Goal: Information Seeking & Learning: Learn about a topic

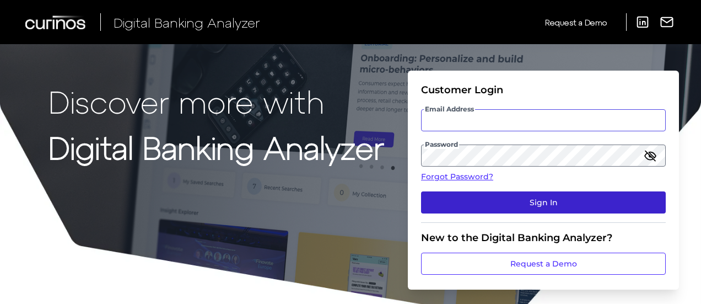
type input "[PERSON_NAME][EMAIL_ADDRESS][PERSON_NAME][DOMAIN_NAME]"
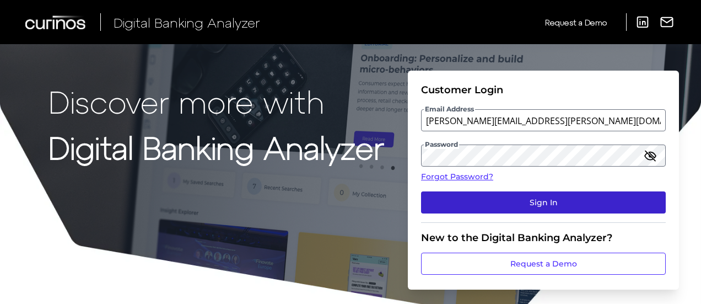
click at [514, 200] on button "Sign In" at bounding box center [543, 202] width 245 height 22
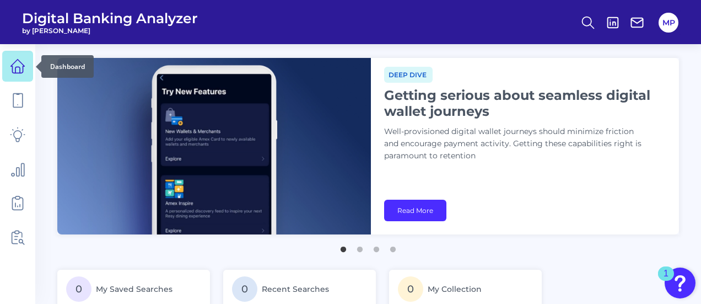
click at [11, 61] on icon at bounding box center [17, 65] width 15 height 15
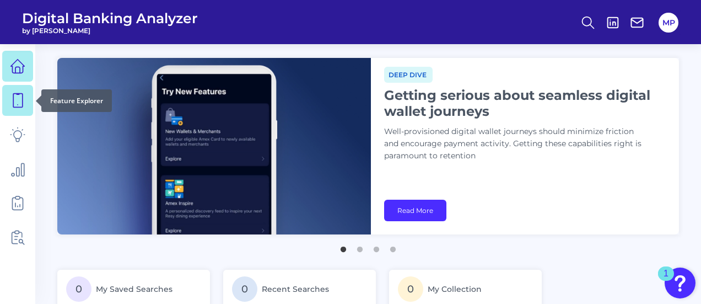
click at [19, 100] on icon at bounding box center [17, 100] width 15 height 15
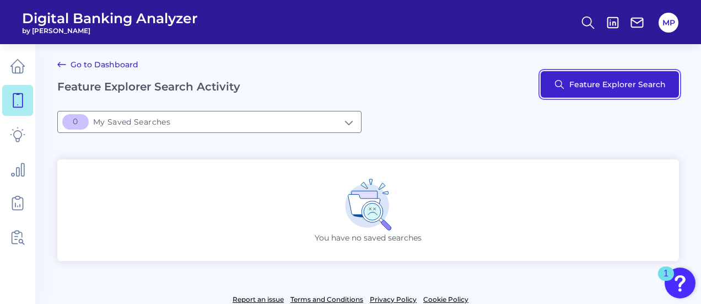
click at [580, 89] on button "Feature Explorer Search" at bounding box center [610, 84] width 138 height 26
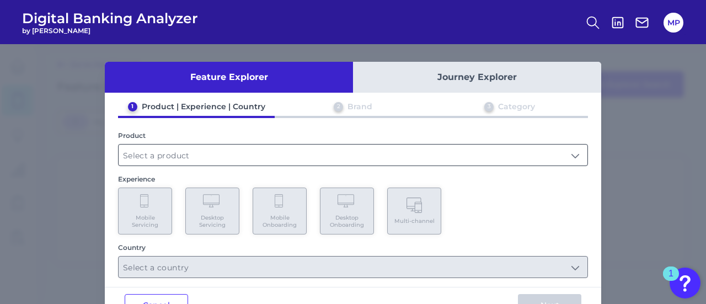
click at [178, 159] on input "text" at bounding box center [353, 154] width 469 height 21
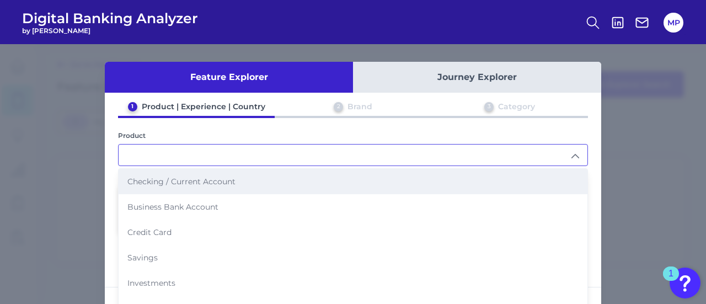
click at [170, 183] on span "Checking / Current Account" at bounding box center [181, 181] width 108 height 10
type input "Checking / Current Account"
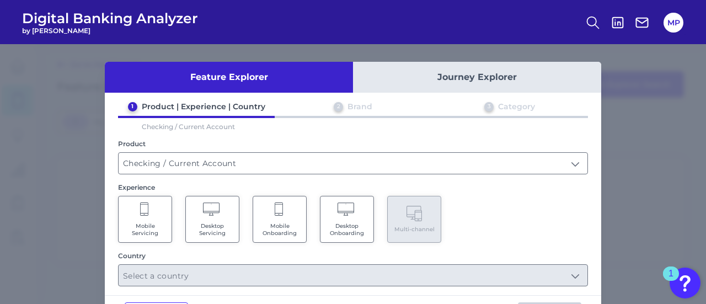
scroll to position [42, 0]
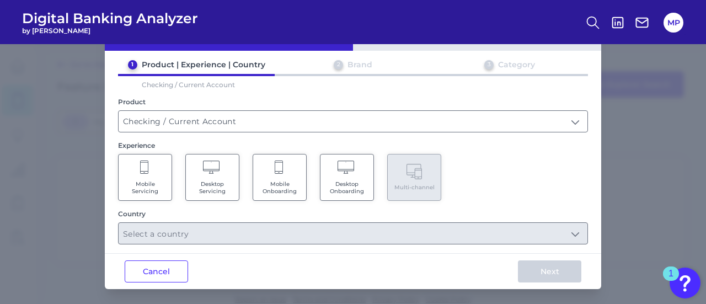
click at [140, 178] on Servicing "Mobile Servicing" at bounding box center [145, 177] width 54 height 47
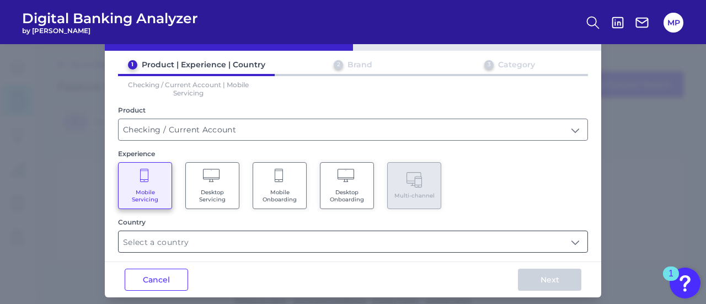
click at [175, 241] on input "text" at bounding box center [353, 241] width 469 height 21
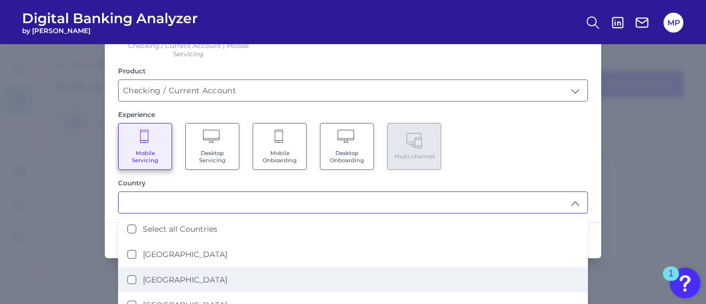
scroll to position [133, 0]
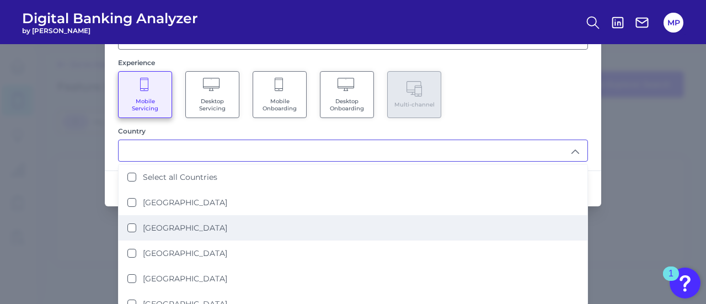
click at [174, 227] on label "[GEOGRAPHIC_DATA]" at bounding box center [185, 228] width 84 height 10
type input "[GEOGRAPHIC_DATA]"
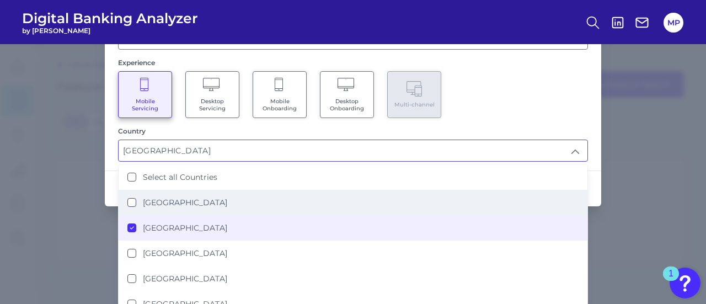
scroll to position [110, 0]
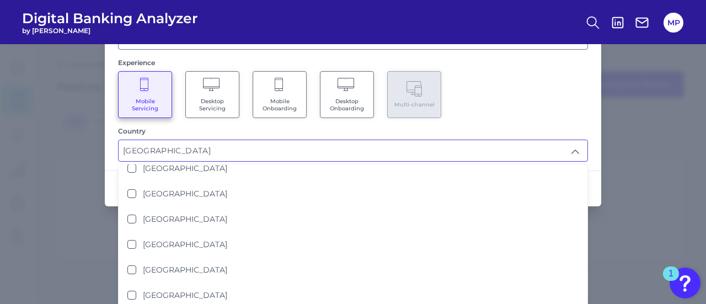
click at [534, 90] on div "Mobile Servicing Desktop Servicing Mobile Onboarding Desktop Onboarding Multi-c…" at bounding box center [353, 94] width 470 height 47
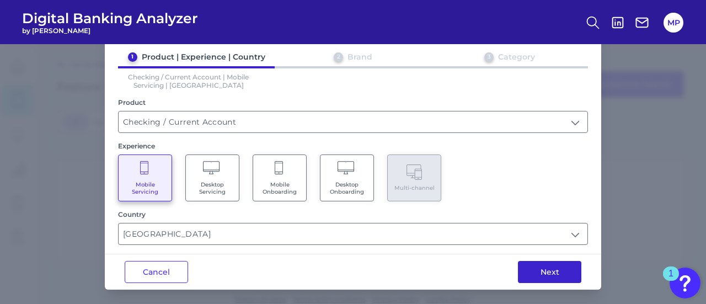
click at [534, 271] on button "Next" at bounding box center [549, 272] width 63 height 22
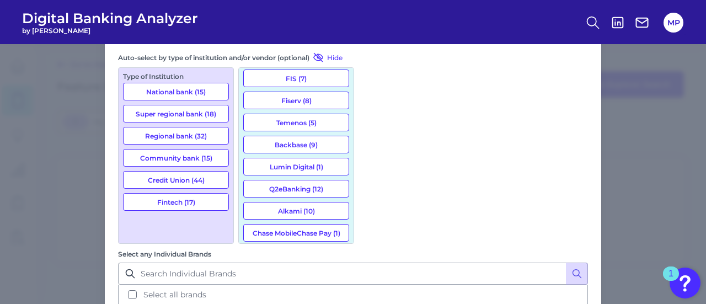
scroll to position [0, 0]
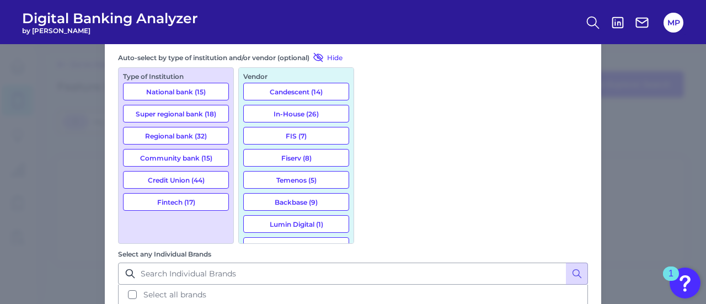
click at [200, 184] on button "Credit Union (44)" at bounding box center [176, 180] width 106 height 18
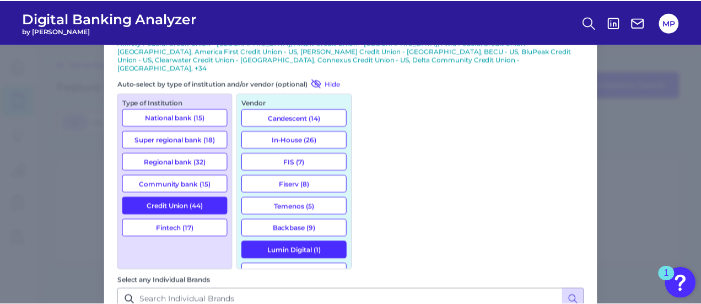
scroll to position [2290, 0]
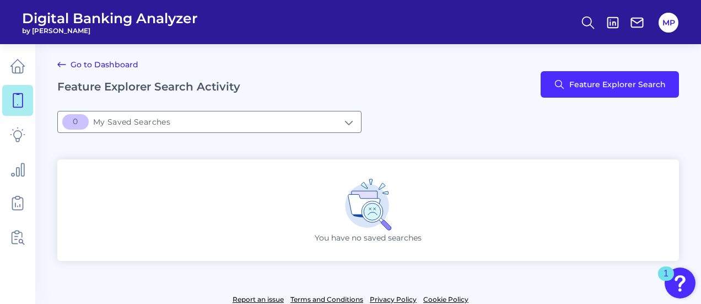
scroll to position [0, 0]
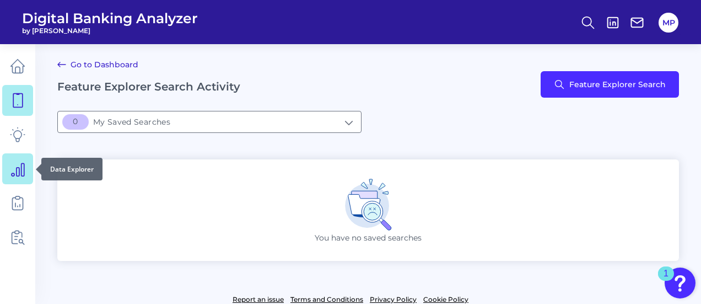
click at [20, 173] on icon at bounding box center [17, 168] width 15 height 15
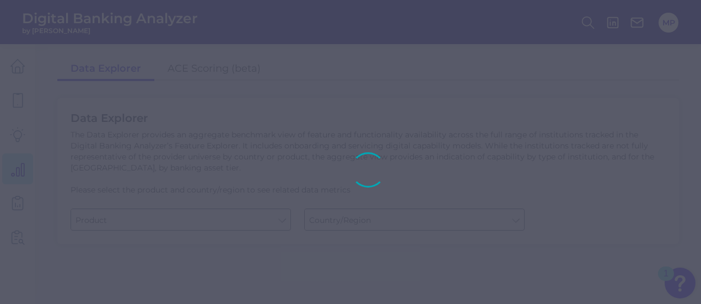
type input "Business Bank Account"
type input "[GEOGRAPHIC_DATA]"
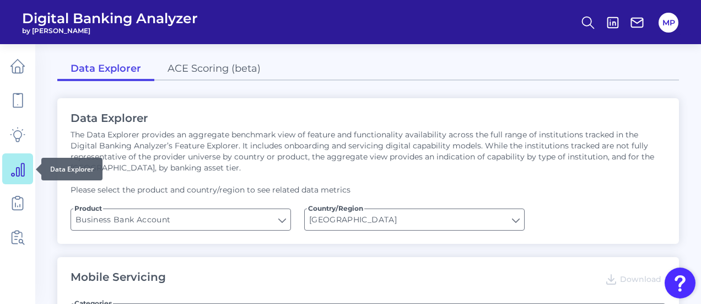
type input "Login"
type input "Upon opening the app are users immediately prompted to use Touch/Face ID to log…"
type input "Can you apply for the PRODUCT as a new to brand customer on ANY digital channel?"
type input "Does it offer third-party single sign on?"
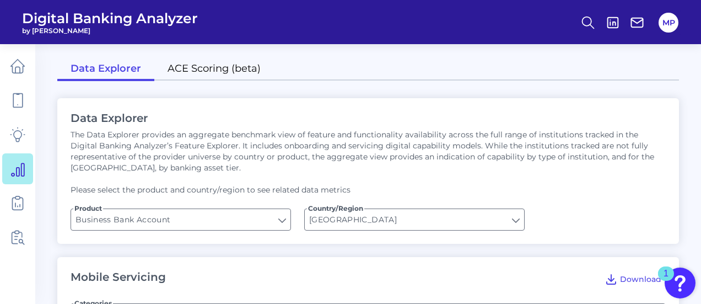
click at [228, 72] on link "ACE Scoring (beta)" at bounding box center [214, 69] width 120 height 23
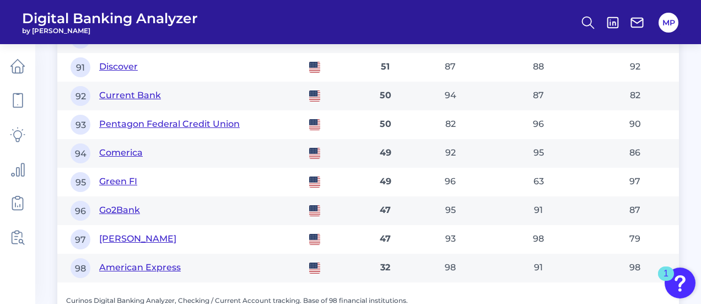
scroll to position [3363, 0]
